Goal: Find contact information: Find contact information

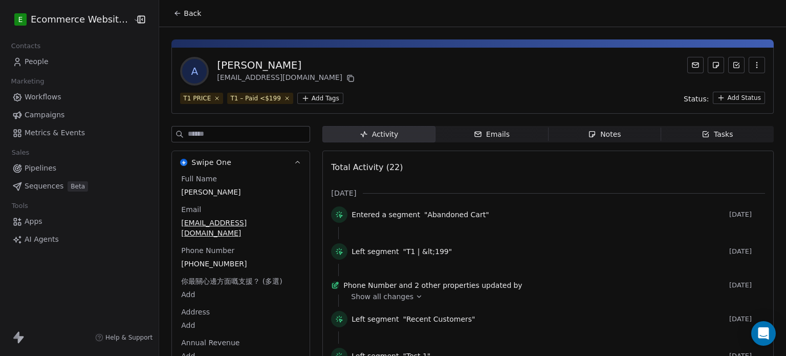
click at [172, 4] on button "Back" at bounding box center [187, 13] width 40 height 18
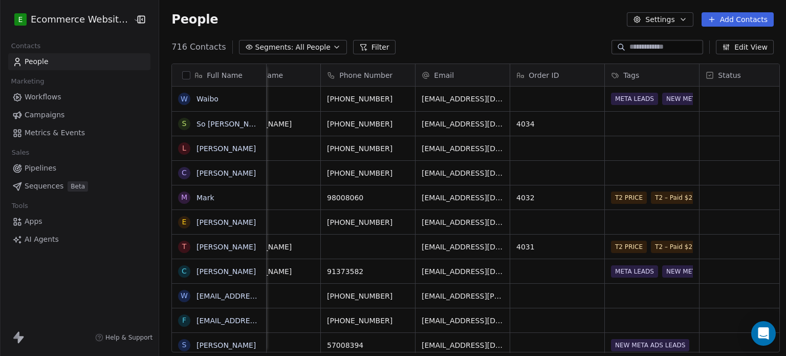
scroll to position [1, 135]
click at [678, 45] on input at bounding box center [665, 47] width 72 height 10
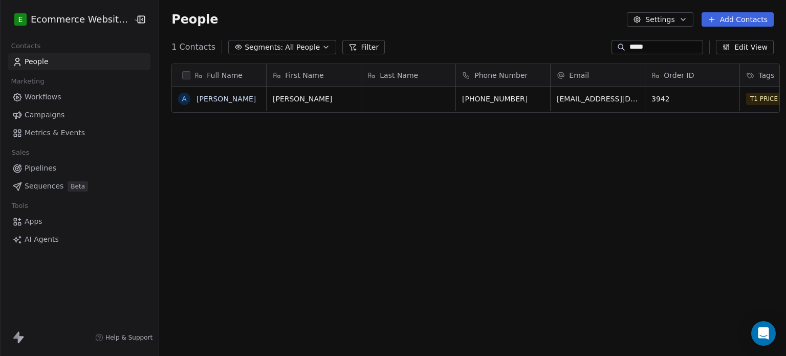
scroll to position [305, 625]
type input "*****"
click at [207, 98] on link "[PERSON_NAME]" at bounding box center [225, 99] width 59 height 8
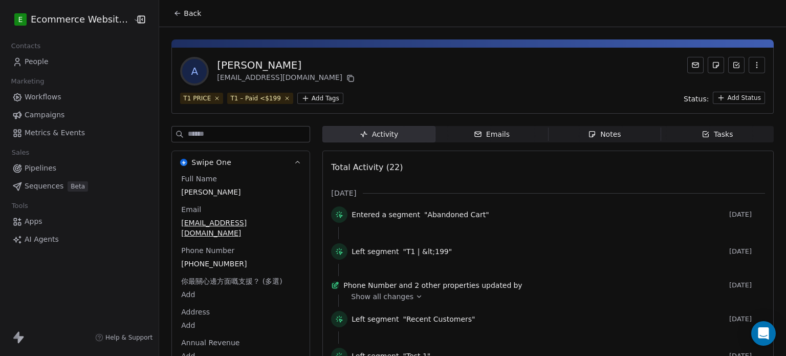
click at [315, 98] on html "E Ecommerce Website Builder Contacts People Marketing Workflows Campaigns Metri…" at bounding box center [393, 178] width 786 height 356
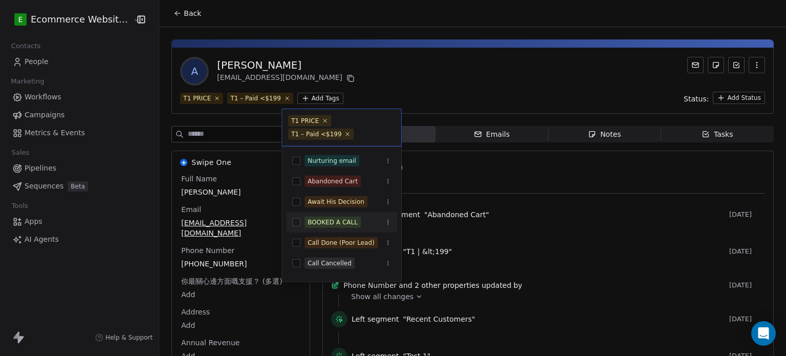
click at [348, 227] on span "BOOKED A CALL" at bounding box center [332, 221] width 56 height 11
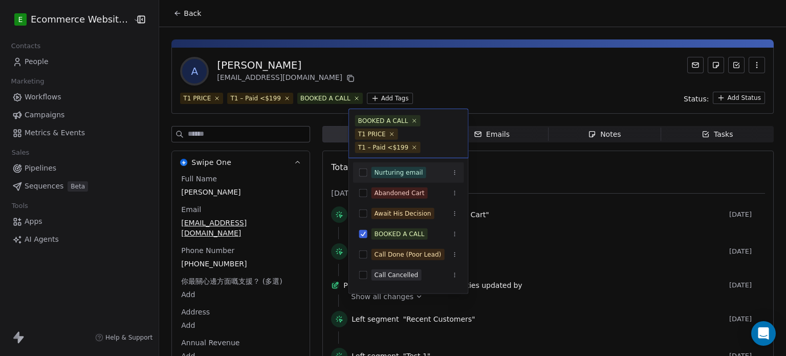
click at [426, 79] on html "E Ecommerce Website Builder Contacts People Marketing Workflows Campaigns Metri…" at bounding box center [393, 178] width 786 height 356
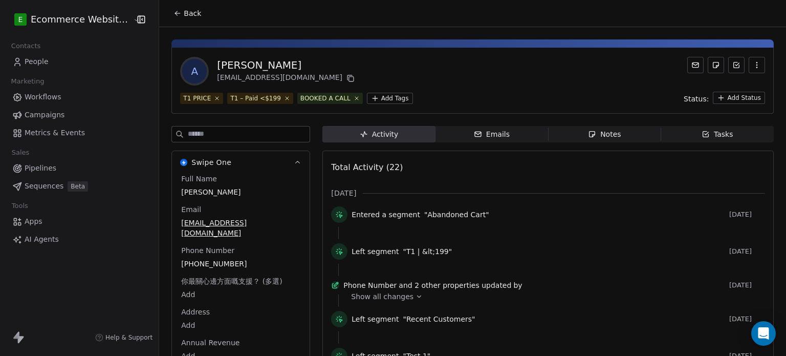
click at [173, 12] on icon at bounding box center [177, 13] width 8 height 8
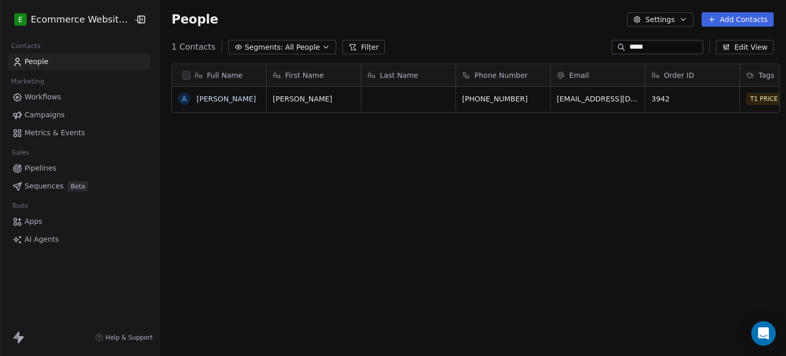
scroll to position [305, 625]
click at [698, 48] on input "*****" at bounding box center [665, 47] width 72 height 10
click at [285, 44] on span "All People" at bounding box center [302, 47] width 35 height 11
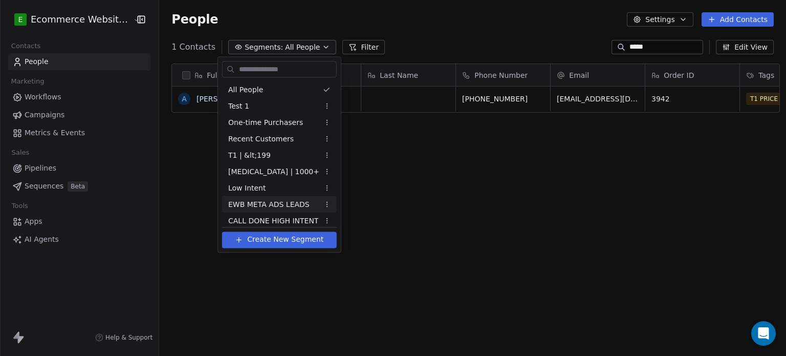
click at [277, 202] on span "EWB META ADS LEADS" at bounding box center [268, 204] width 81 height 11
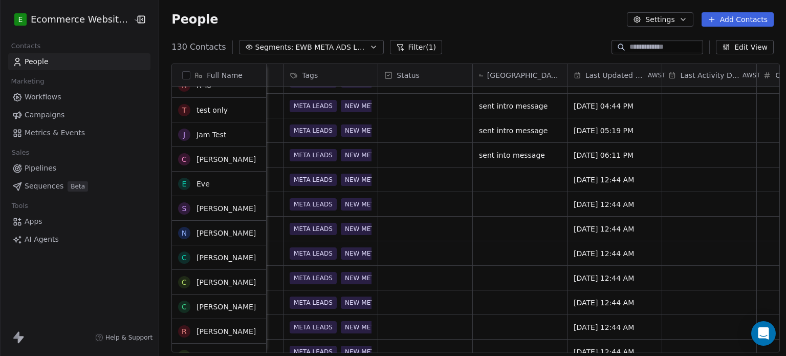
scroll to position [607, 0]
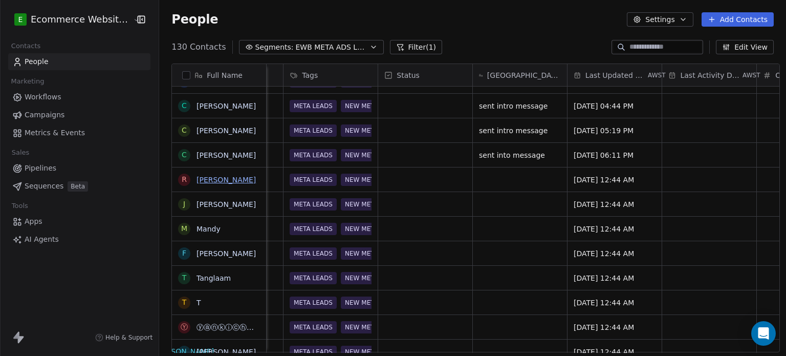
click at [209, 177] on link "[PERSON_NAME]" at bounding box center [225, 179] width 59 height 8
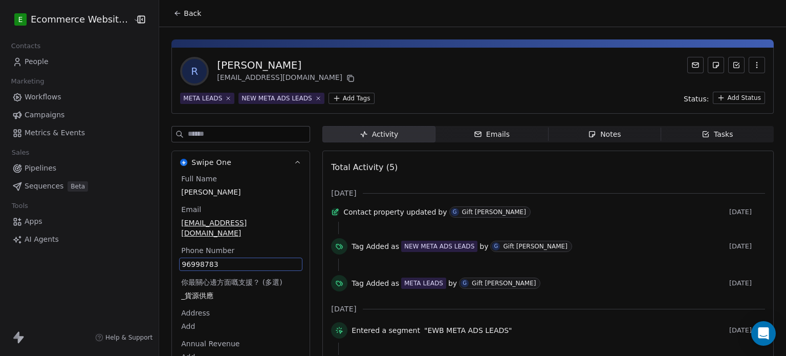
scroll to position [41, 0]
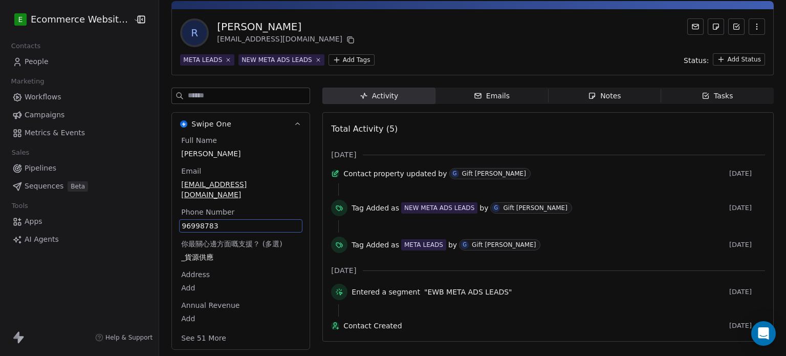
click at [228, 251] on div "Full Name [PERSON_NAME] Email [EMAIL_ADDRESS][DOMAIN_NAME] Phone Number [PHONE_…" at bounding box center [240, 240] width 123 height 210
click at [229, 220] on span "96998783" at bounding box center [241, 225] width 118 height 10
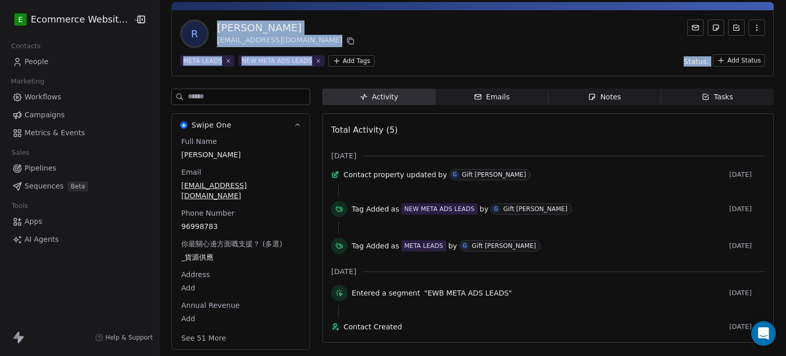
scroll to position [0, 0]
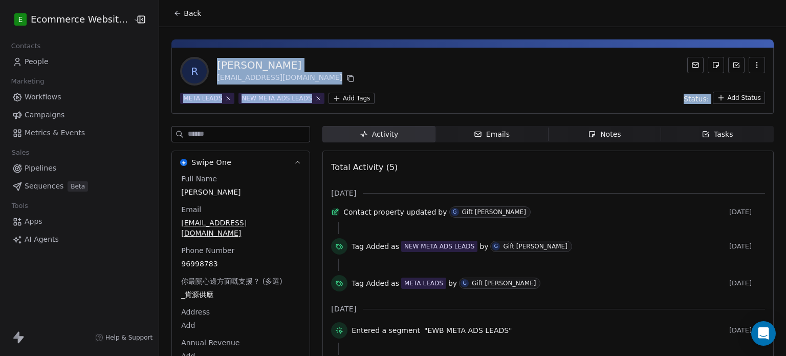
drag, startPoint x: 780, startPoint y: 68, endPoint x: 776, endPoint y: 27, distance: 41.1
click at [776, 27] on html "E Ecommerce Website Builder Contacts People Marketing Workflows Campaigns Metri…" at bounding box center [393, 178] width 786 height 356
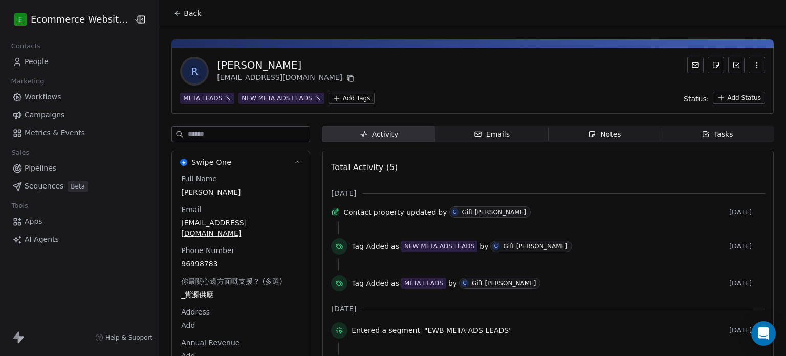
click at [170, 3] on div "Back" at bounding box center [472, 13] width 627 height 27
click at [173, 16] on icon at bounding box center [177, 13] width 8 height 8
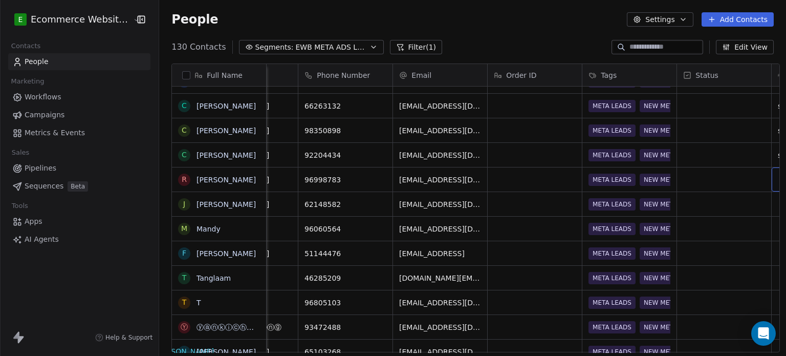
scroll to position [0, 252]
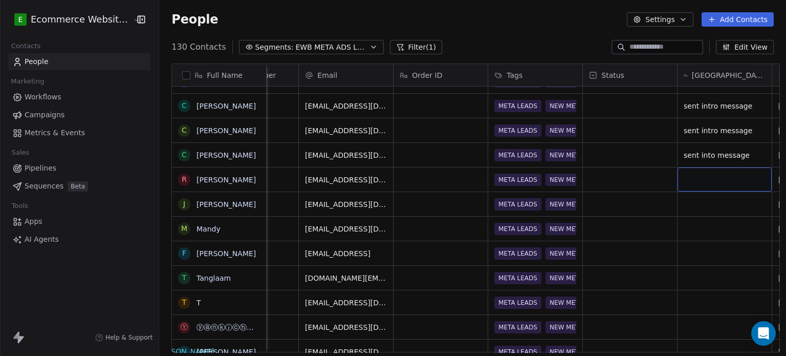
click at [690, 181] on div "grid" at bounding box center [724, 179] width 94 height 24
type textarea "**********"
click at [221, 204] on link "[PERSON_NAME]" at bounding box center [225, 204] width 59 height 8
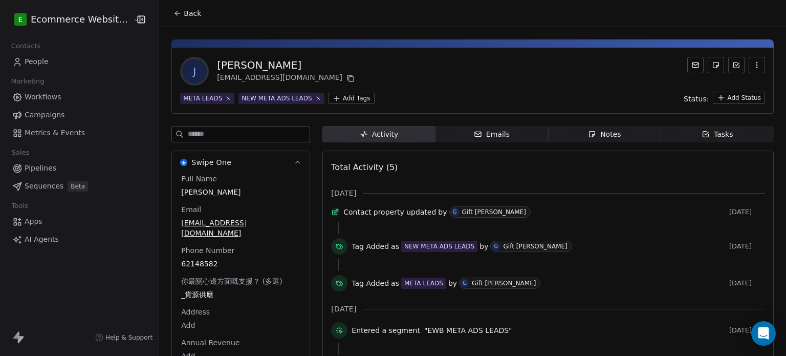
click at [233, 245] on div "Phone Number [PHONE_NUMBER]" at bounding box center [240, 257] width 123 height 25
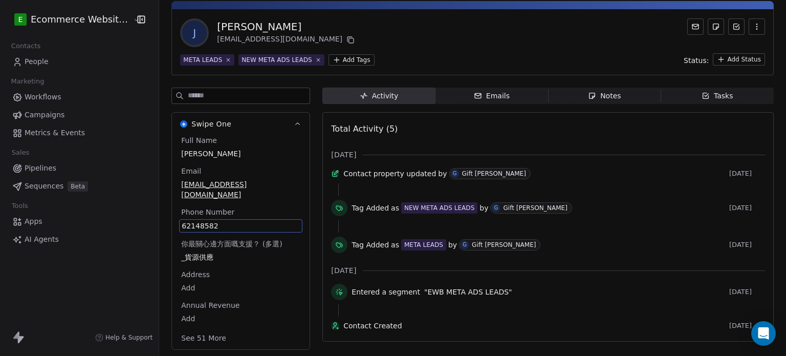
click at [233, 248] on div "Full Name [PERSON_NAME] Email [EMAIL_ADDRESS][DOMAIN_NAME] Phone Number [PHONE_…" at bounding box center [240, 240] width 123 height 210
click at [225, 220] on span "62148582" at bounding box center [241, 225] width 118 height 10
drag, startPoint x: 225, startPoint y: 210, endPoint x: 175, endPoint y: 208, distance: 50.2
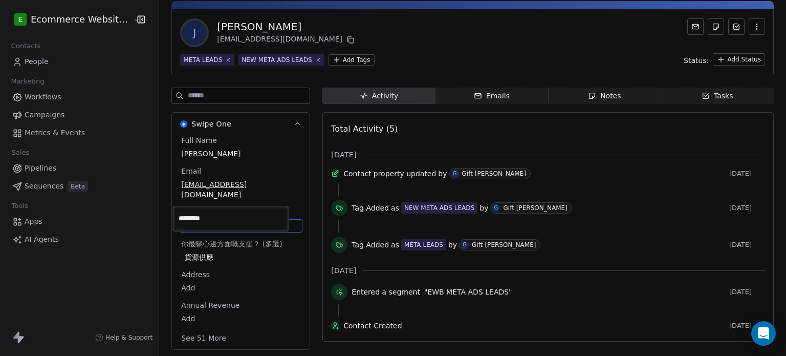
click at [175, 208] on div "********" at bounding box center [230, 218] width 115 height 25
